Goal: Information Seeking & Learning: Learn about a topic

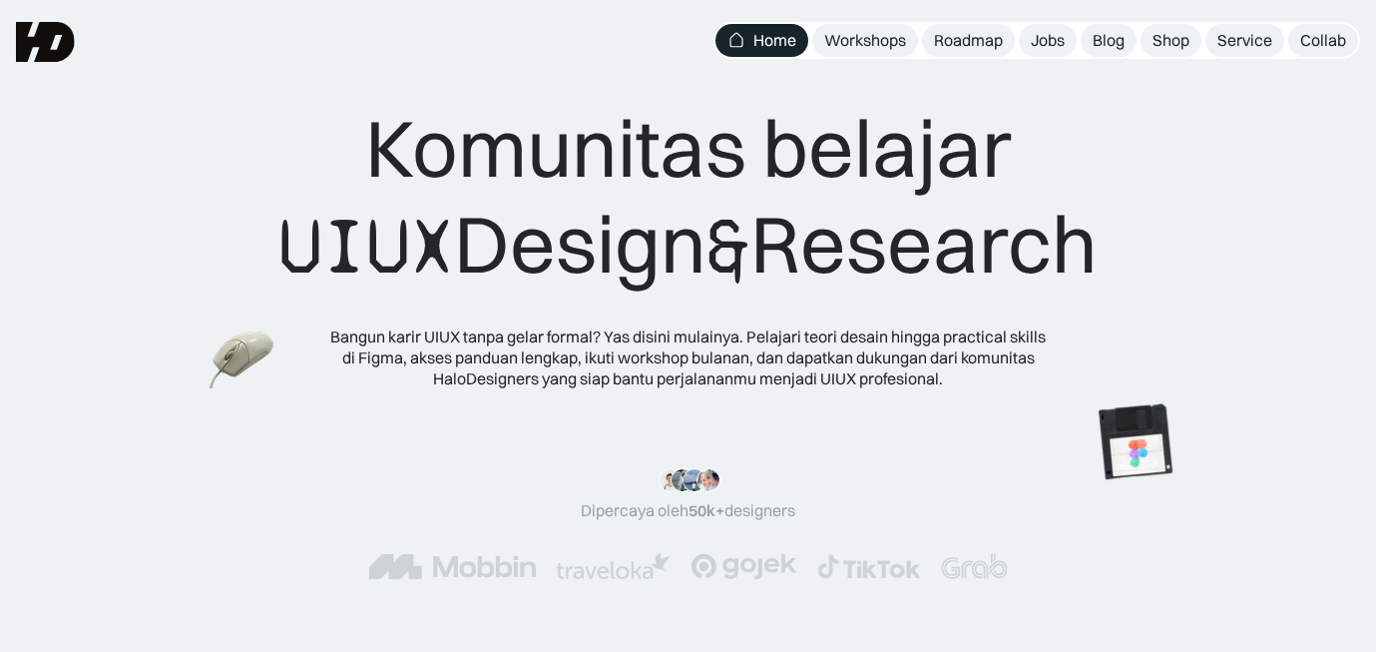
click at [623, 244] on div "Komunitas belajar UIUX Design & Research" at bounding box center [687, 197] width 819 height 195
click at [545, 346] on div "Bangun karir UIUX tanpa gelar formal? Yas disini mulainya. Pelajari teori desai…" at bounding box center [688, 357] width 719 height 62
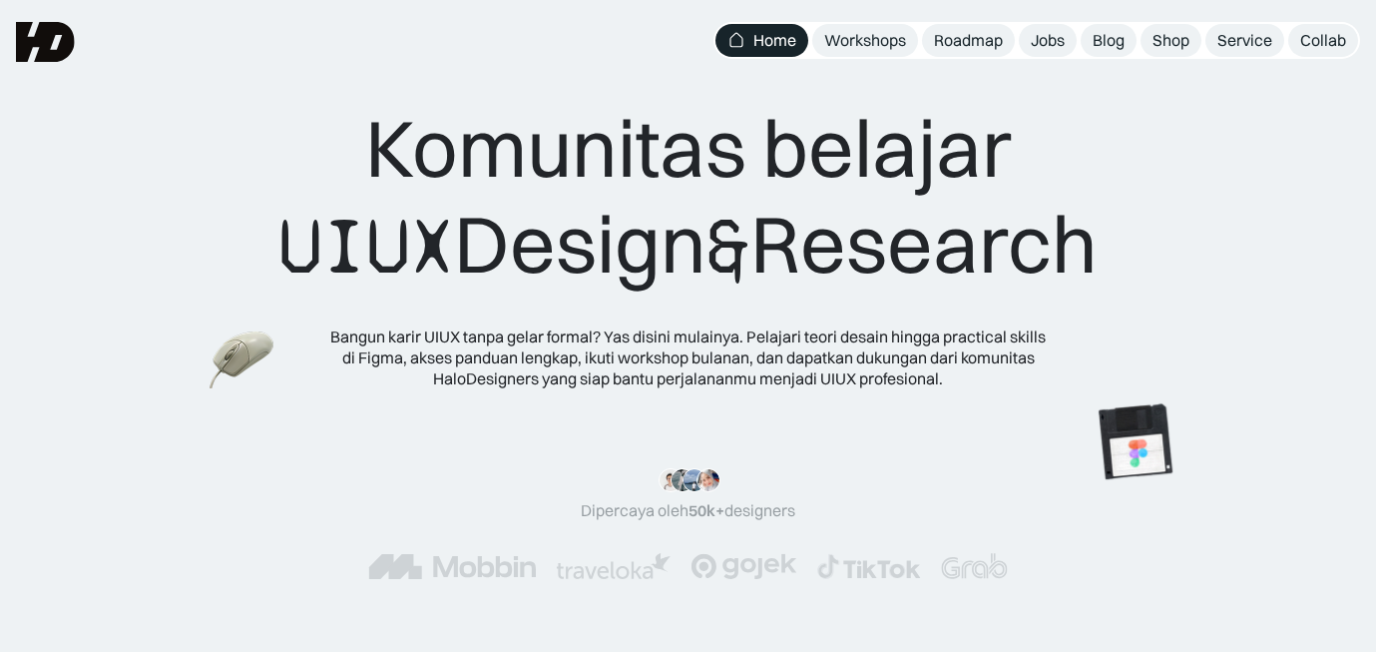
click at [611, 322] on div "Komunitas belajar UIUX Design & Research Bangun karir UIUX tanpa gelar formal? …" at bounding box center [687, 244] width 819 height 288
click at [630, 243] on div "Komunitas belajar UIUX Design & Research" at bounding box center [687, 197] width 819 height 195
click at [1049, 35] on div "Jobs" at bounding box center [1048, 40] width 34 height 21
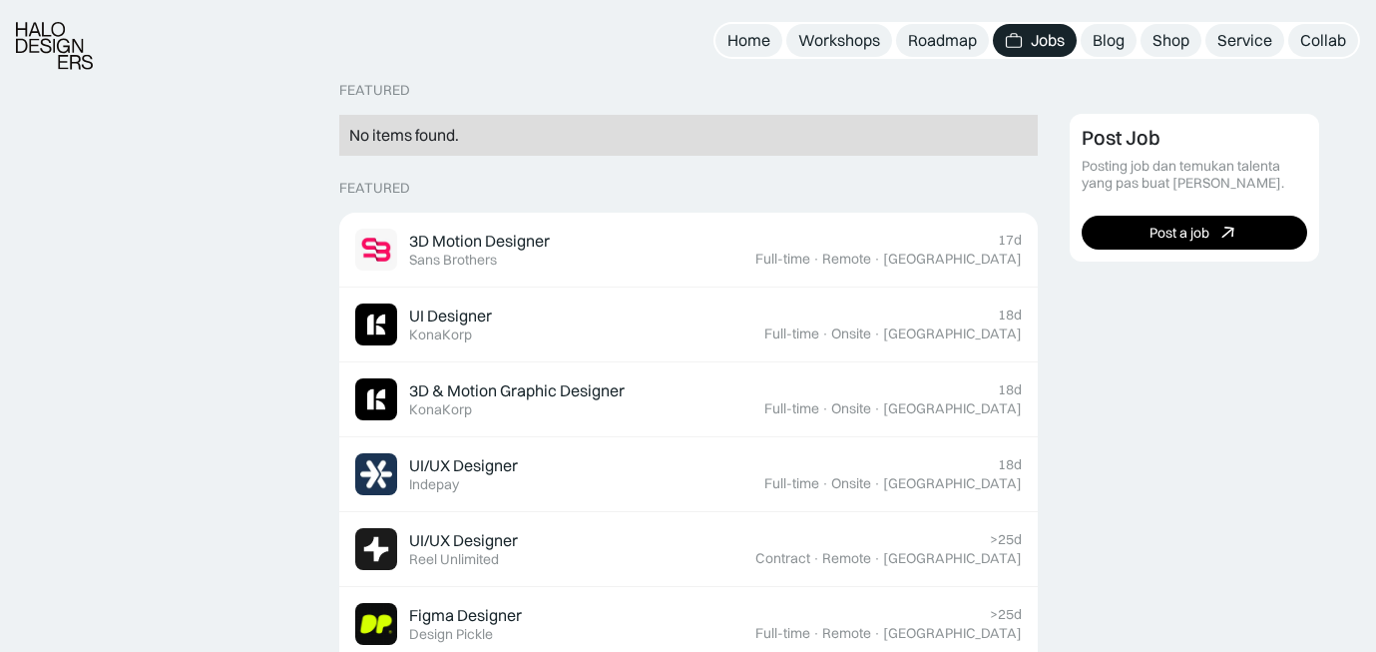
scroll to position [498, 0]
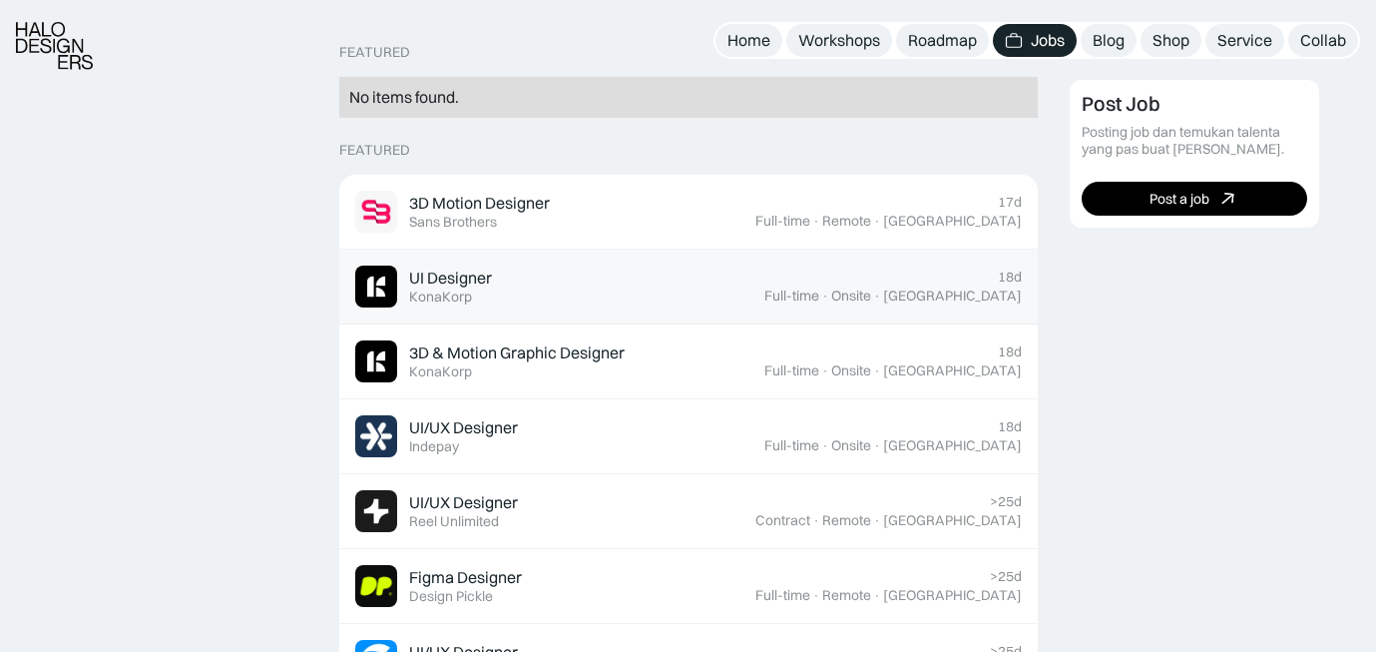
click at [493, 281] on div "UI Designer Featured KonaKorp" at bounding box center [559, 287] width 409 height 42
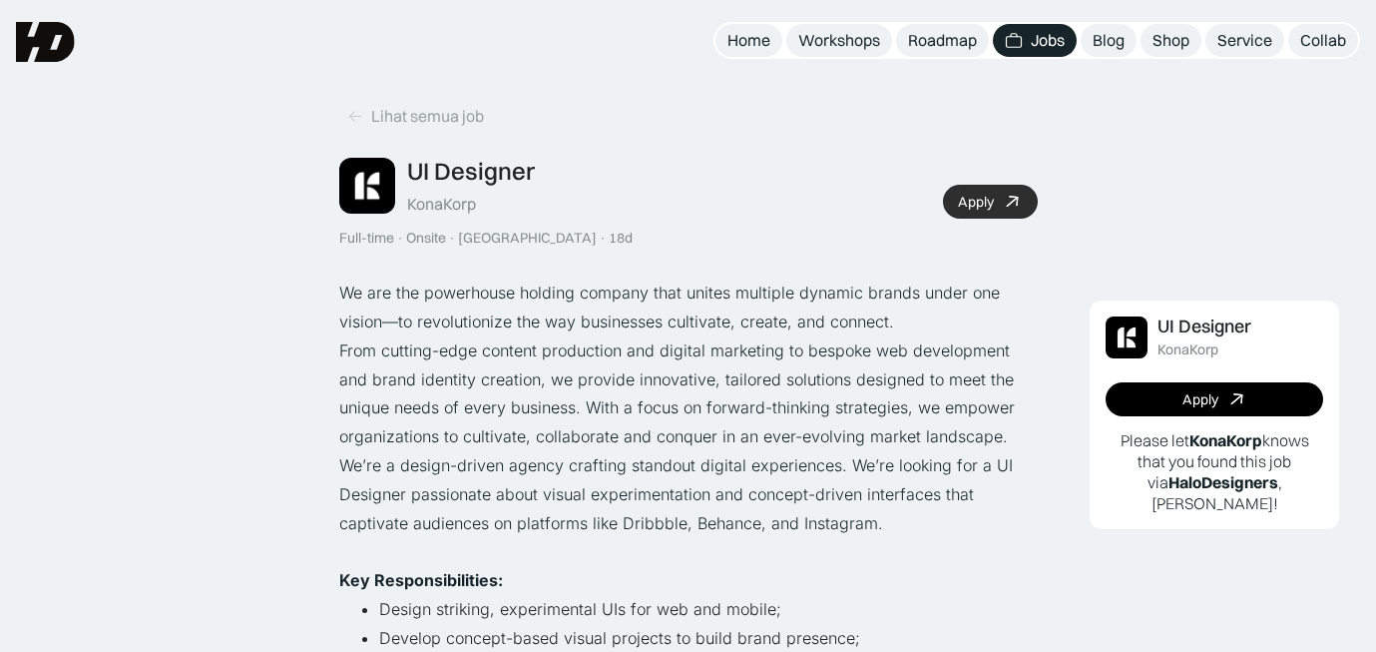
click at [1004, 195] on icon at bounding box center [1012, 202] width 29 height 29
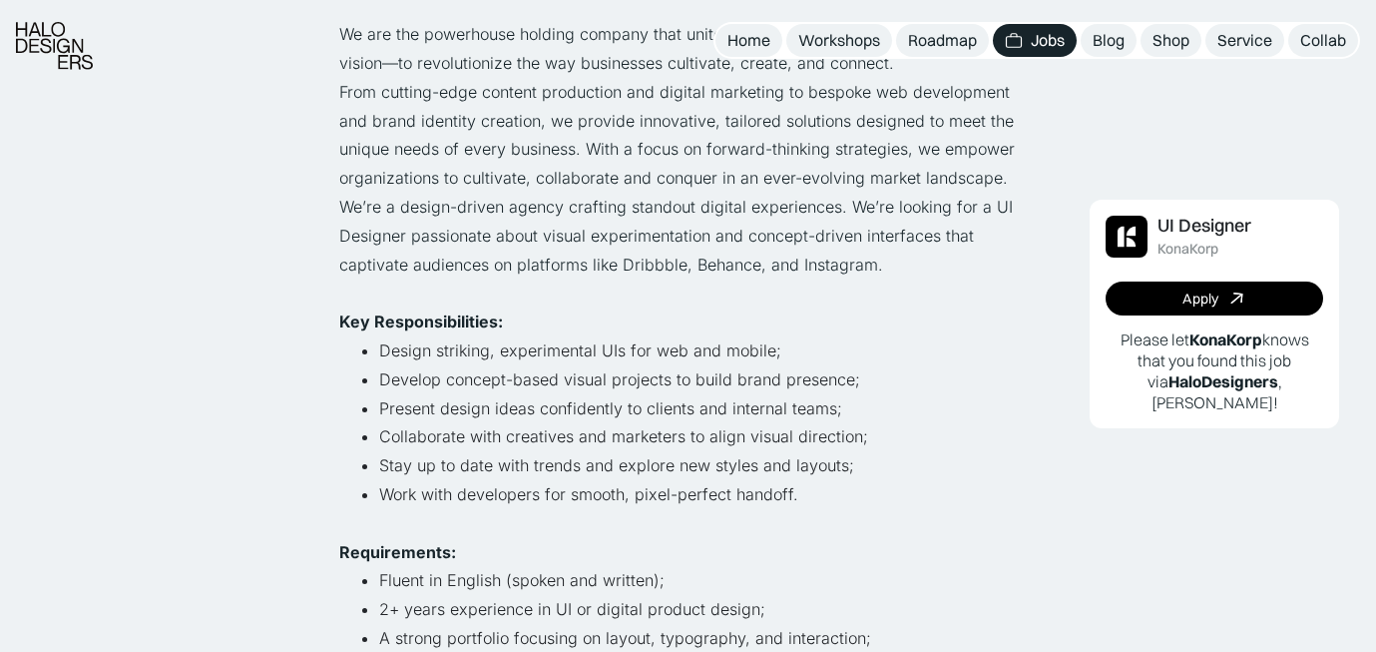
scroll to position [324, 0]
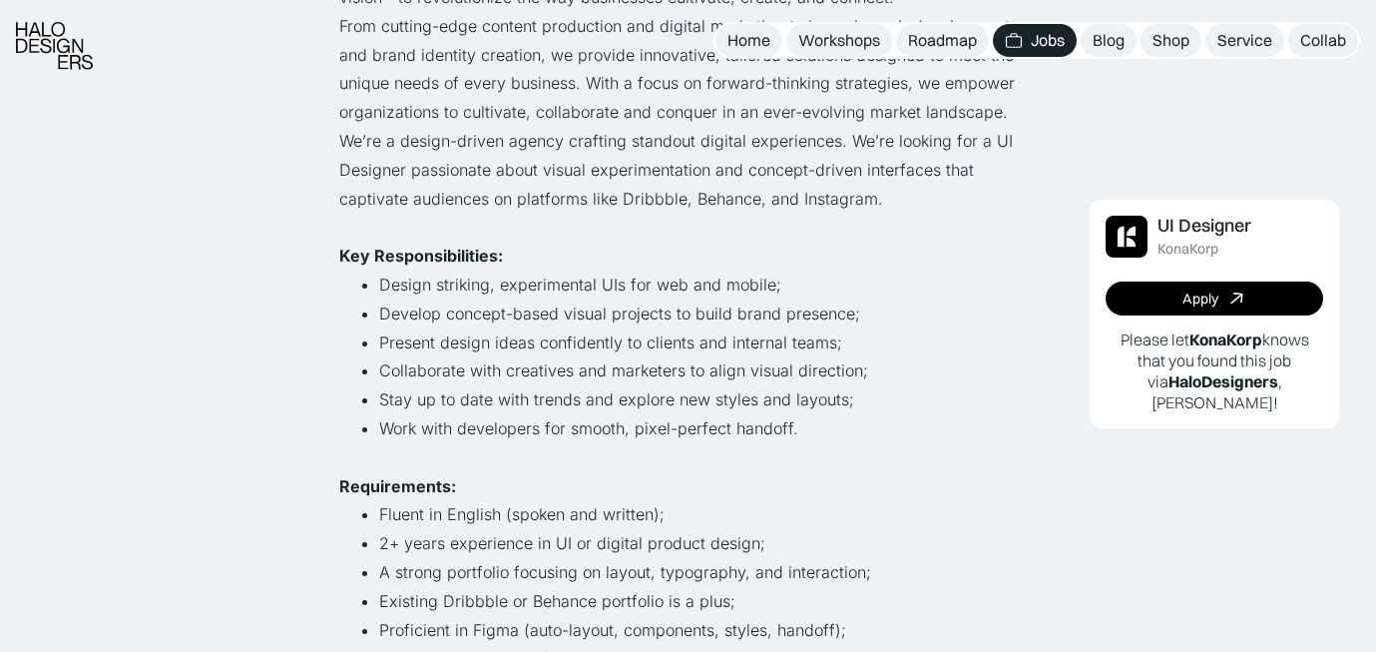
click at [762, 320] on li "Develop concept-based visual projects to build brand presence;" at bounding box center [708, 313] width 659 height 29
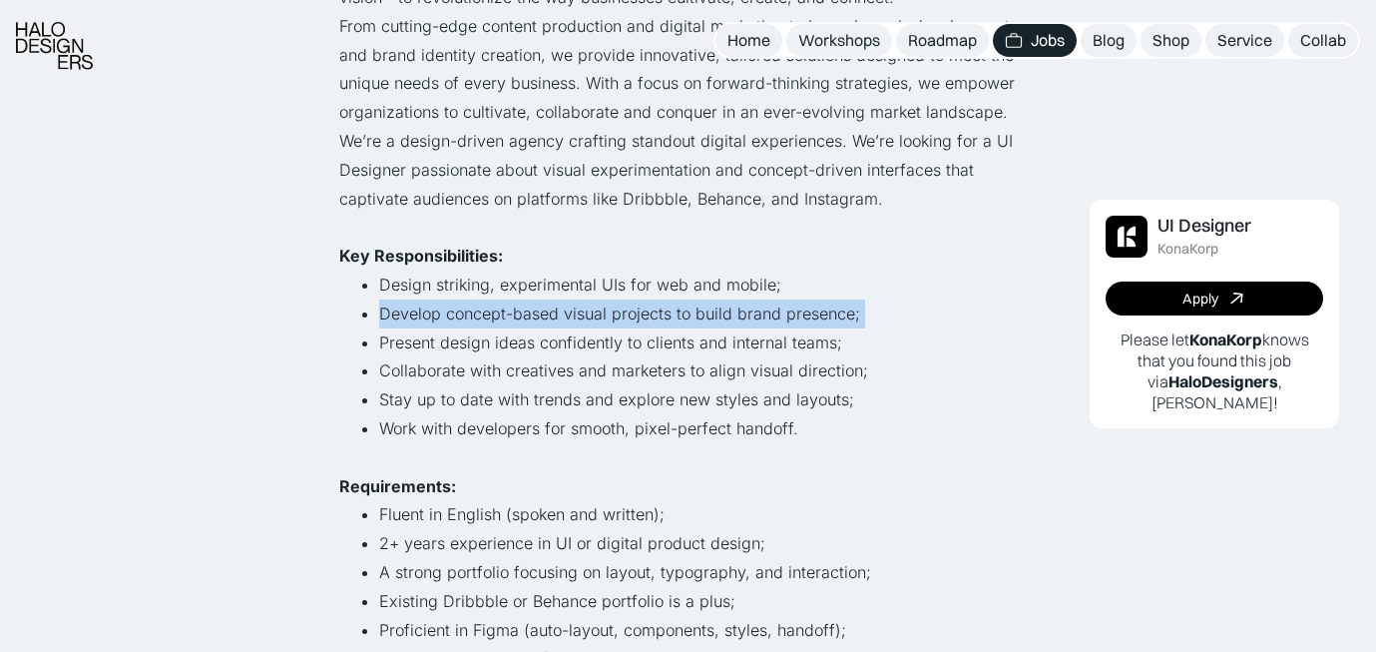
click at [683, 339] on li "Present design ideas confidently to clients and internal teams;" at bounding box center [708, 342] width 659 height 29
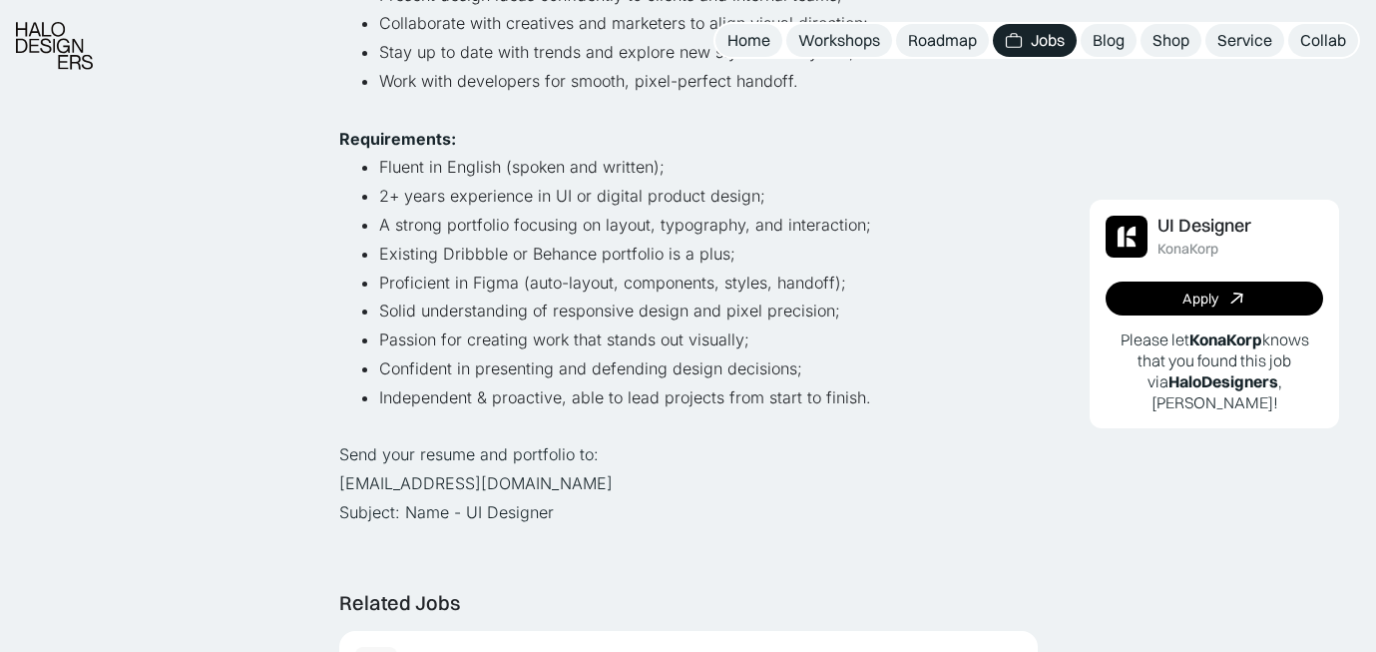
scroll to position [674, 0]
click at [383, 481] on p "Send your resume and portfolio to: hiring@konakorp.co Subject: Name - UI Design…" at bounding box center [688, 481] width 699 height 86
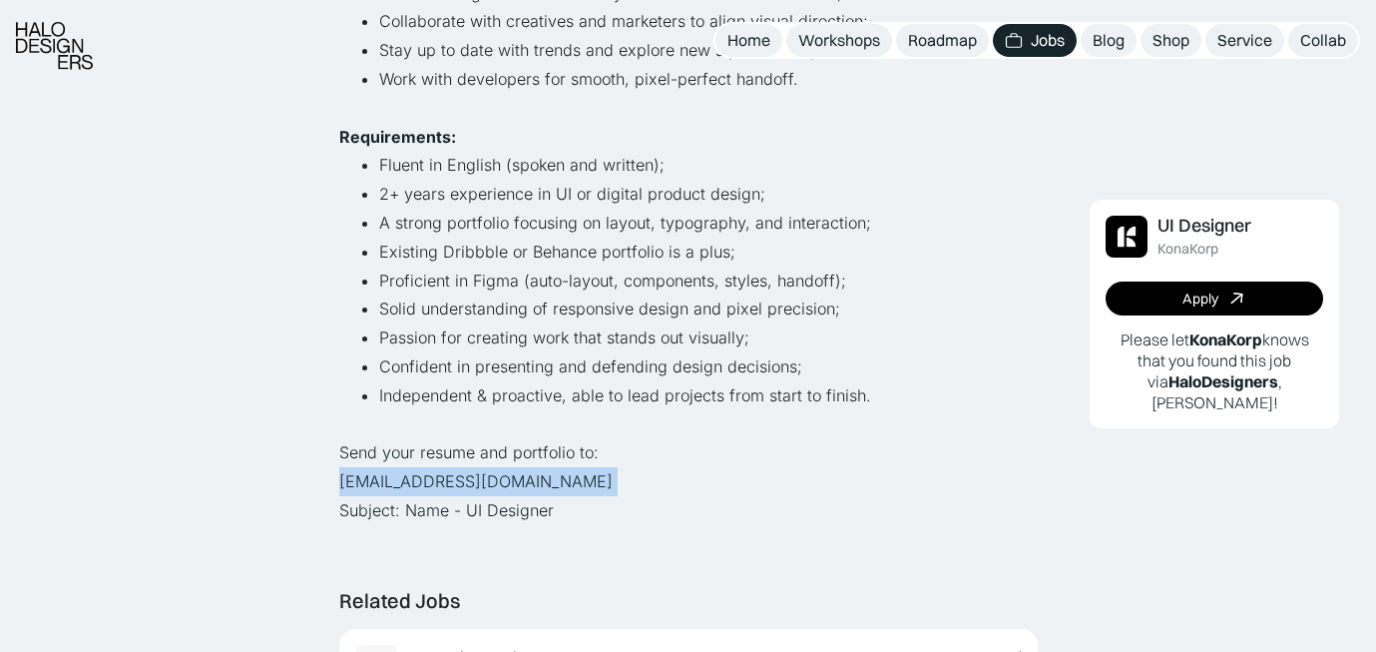
copy p "hiring@konakorp.co"
click at [563, 358] on li "Confident in presenting and defending design decisions;" at bounding box center [708, 366] width 659 height 29
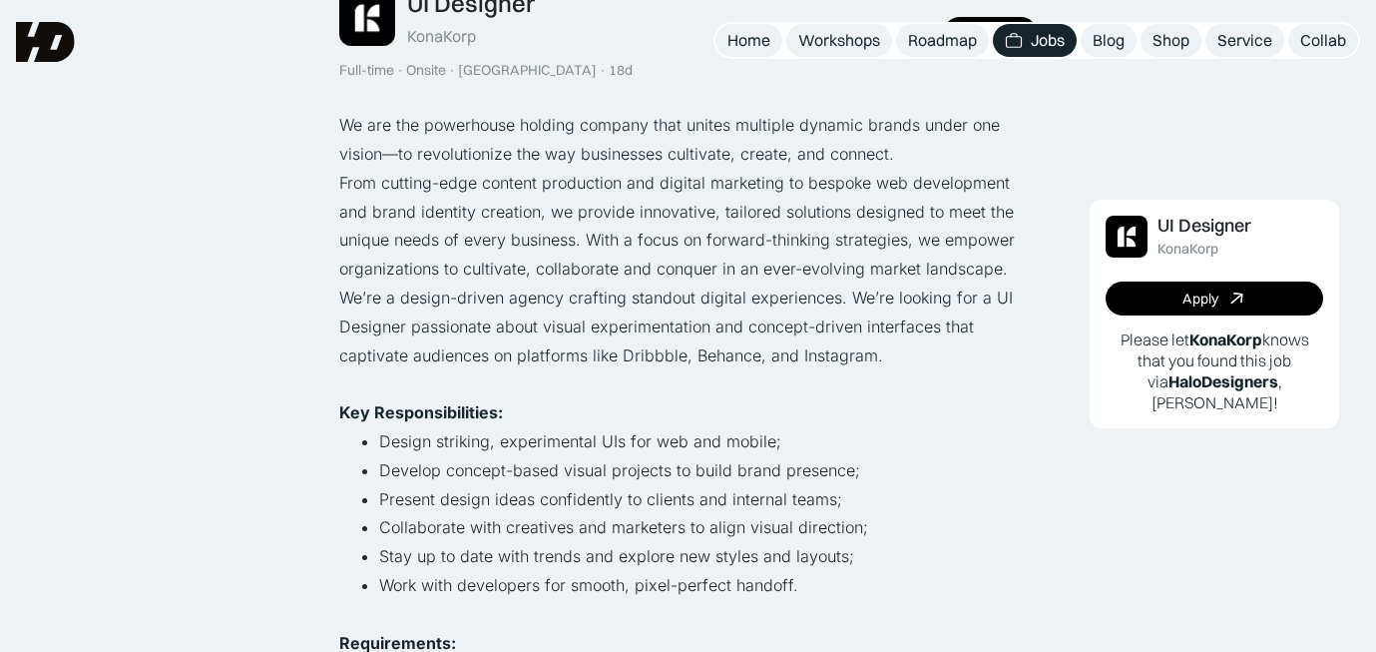
scroll to position [0, 0]
